Goal: Navigation & Orientation: Find specific page/section

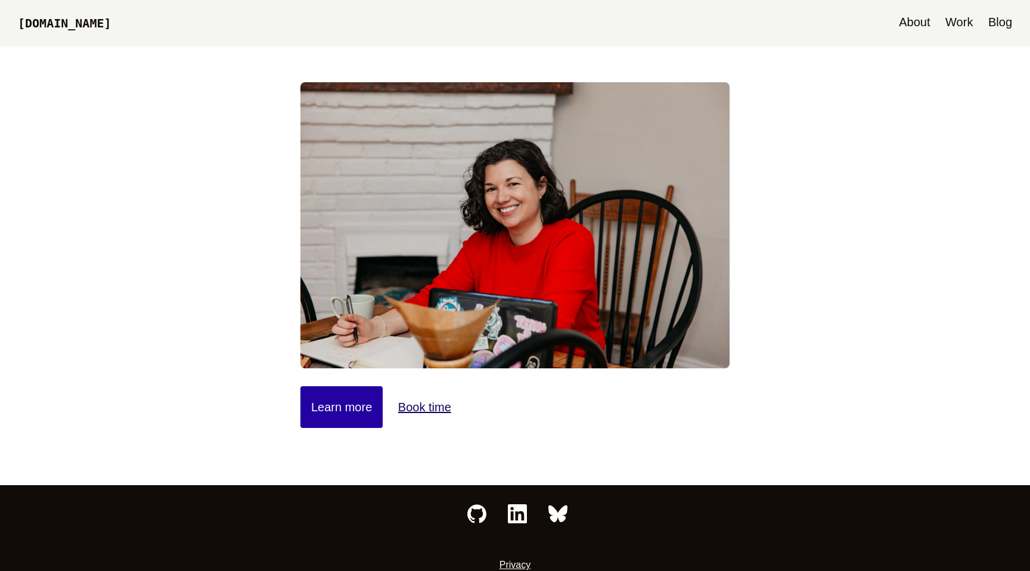
click at [346, 411] on link "Learn more" at bounding box center [341, 407] width 82 height 42
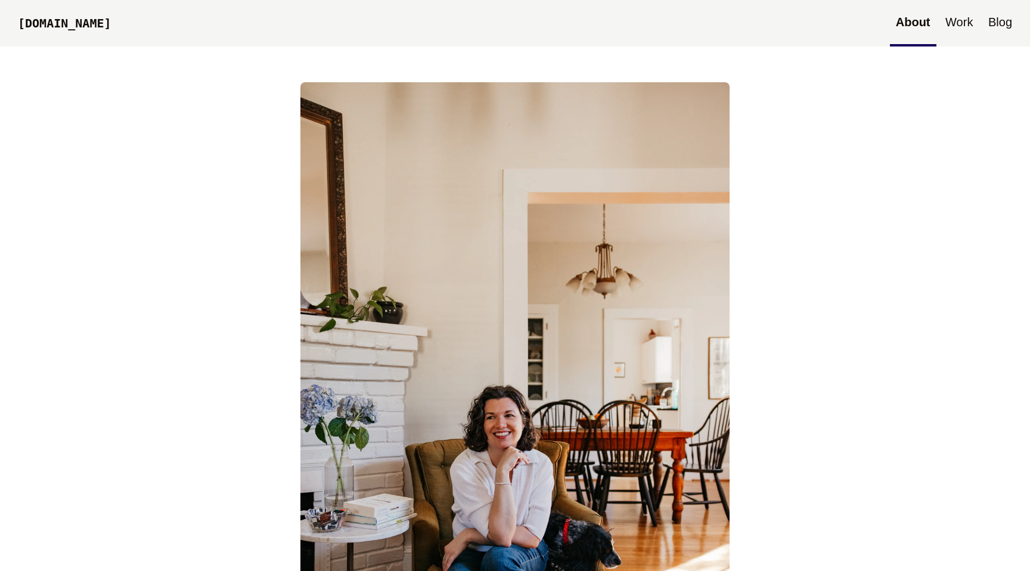
click at [959, 18] on link "Work" at bounding box center [958, 23] width 39 height 46
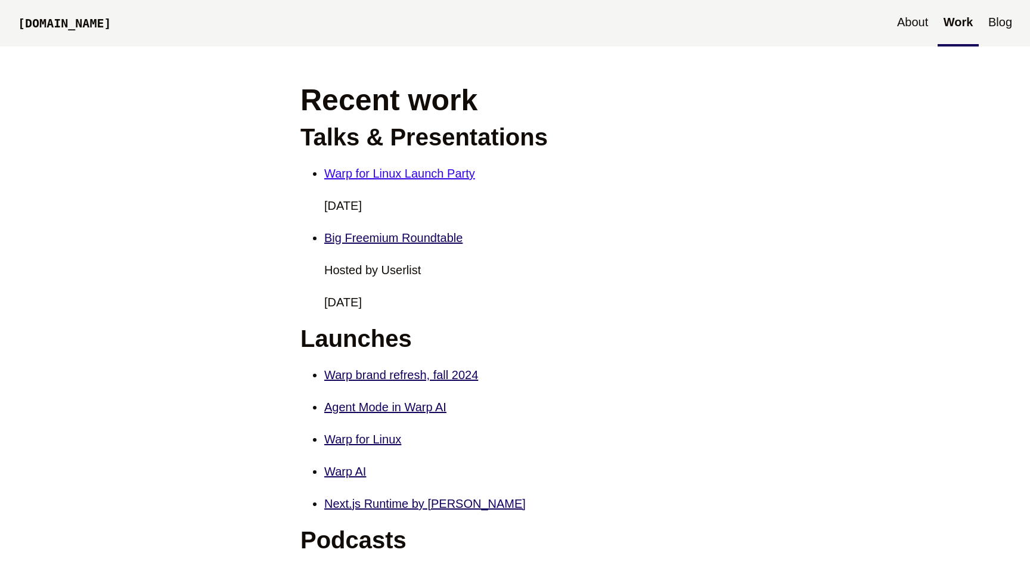
click at [386, 177] on link "Warp for Linux Launch Party" at bounding box center [399, 173] width 151 height 13
